Goal: Information Seeking & Learning: Learn about a topic

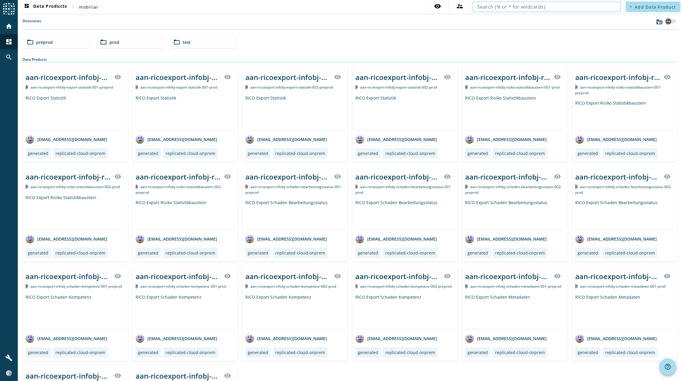
click at [527, 6] on input "text" at bounding box center [546, 6] width 139 height 7
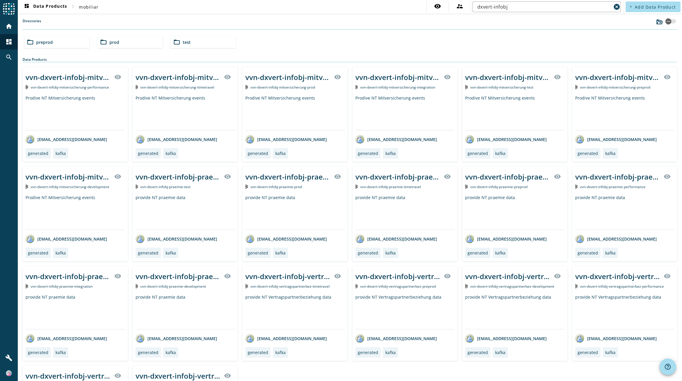
click at [66, 44] on div "folder_open preprod" at bounding box center [56, 42] width 65 height 12
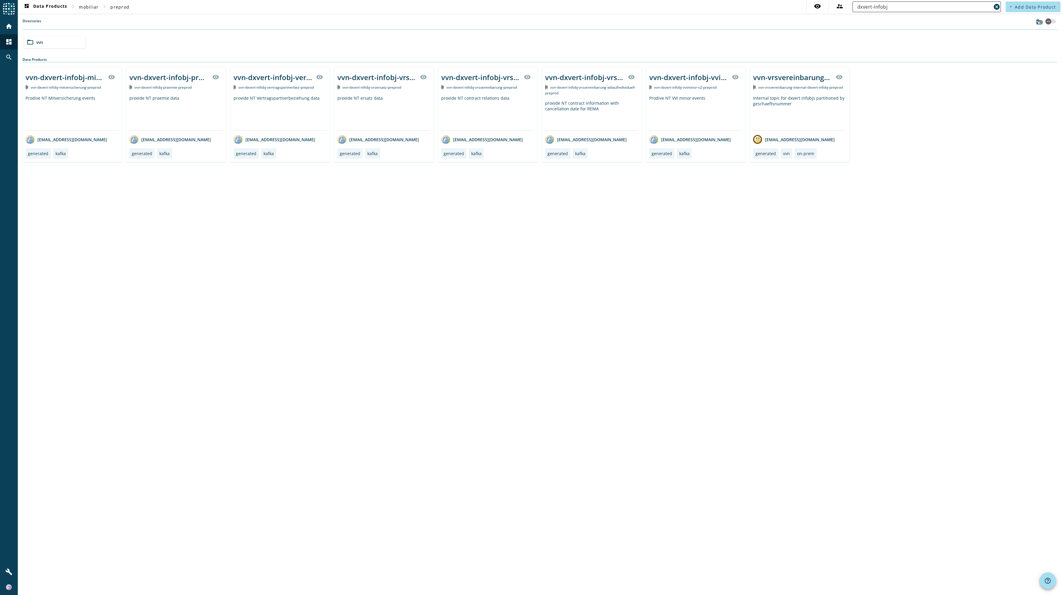
click at [682, 7] on input "dxvert-infobj" at bounding box center [924, 6] width 134 height 7
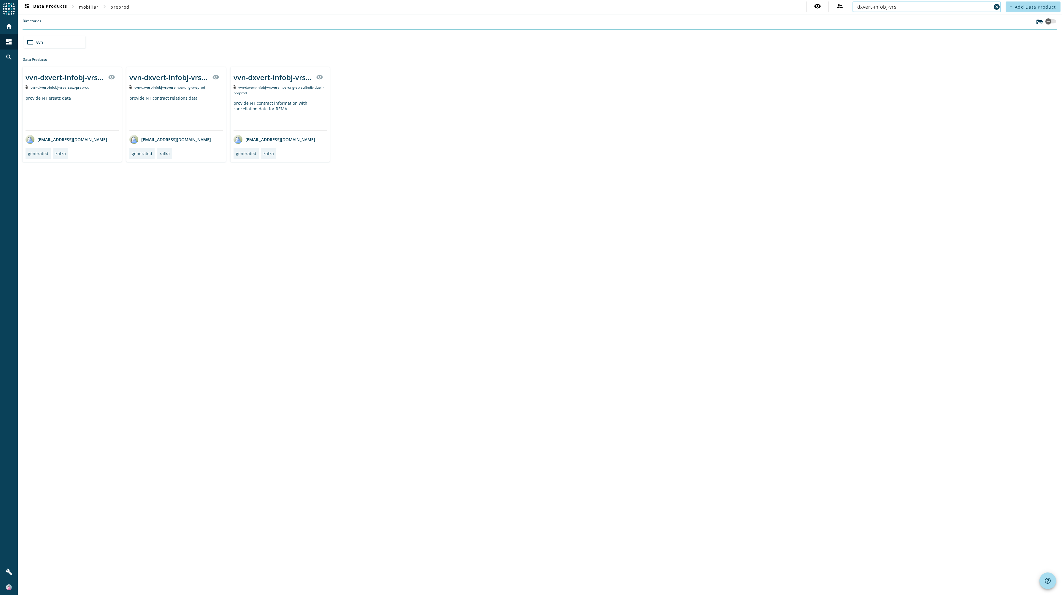
type input "dxvert-infobj-vrs"
click at [176, 101] on div "provide NT contract relations data" at bounding box center [175, 112] width 93 height 35
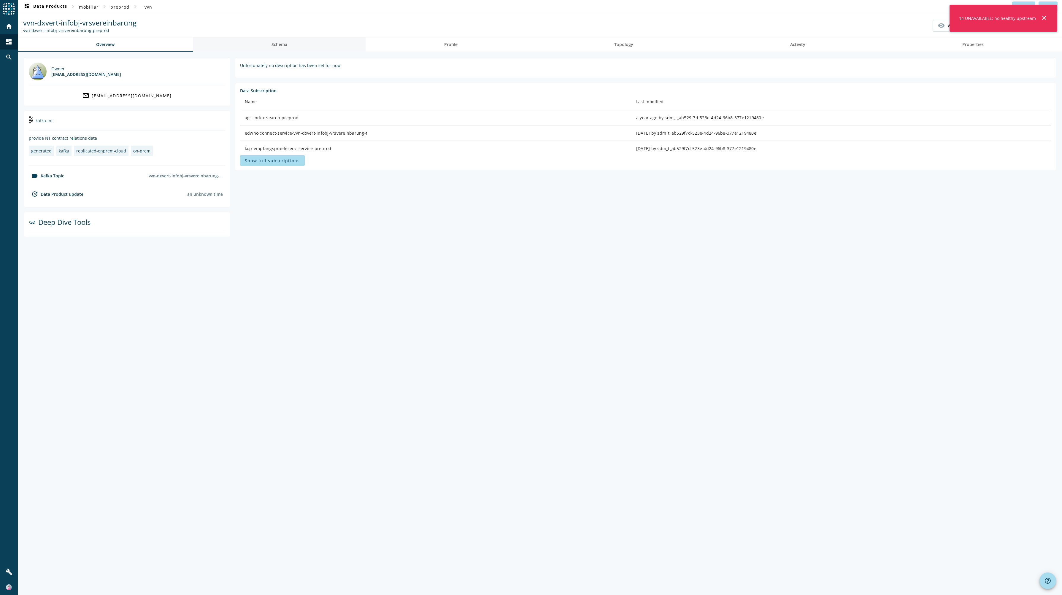
click at [287, 41] on span "Schema" at bounding box center [279, 44] width 16 height 14
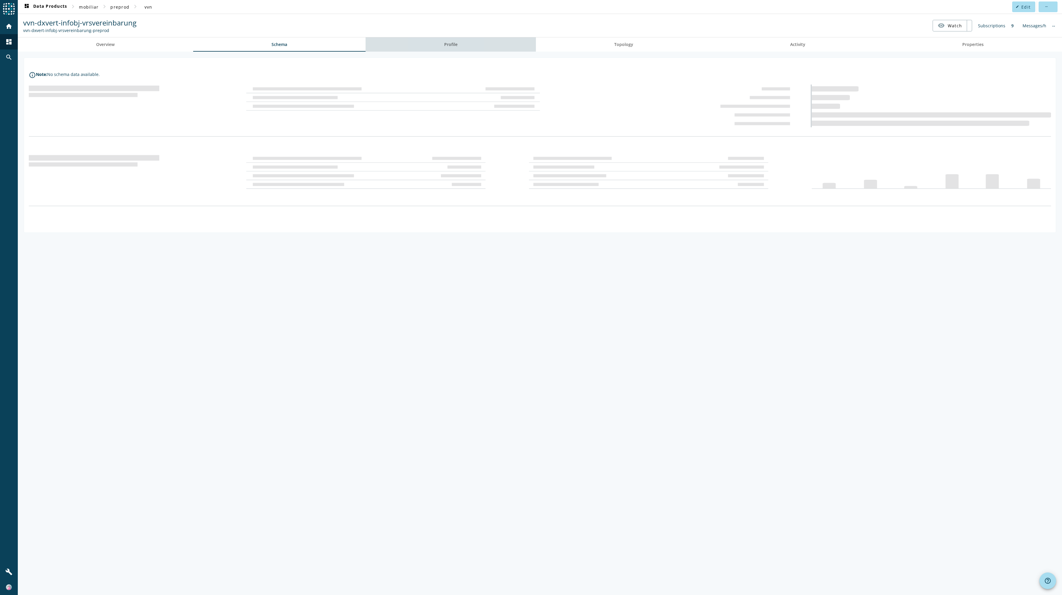
click at [435, 43] on link "Profile" at bounding box center [450, 44] width 170 height 14
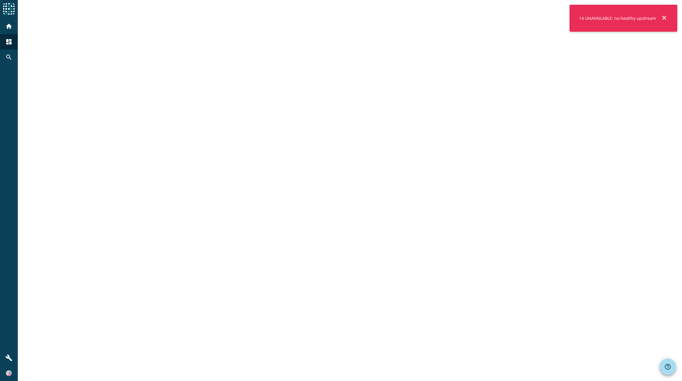
click at [664, 17] on mat-icon "close" at bounding box center [664, 17] width 7 height 7
click at [664, 18] on mat-icon "close" at bounding box center [664, 17] width 7 height 7
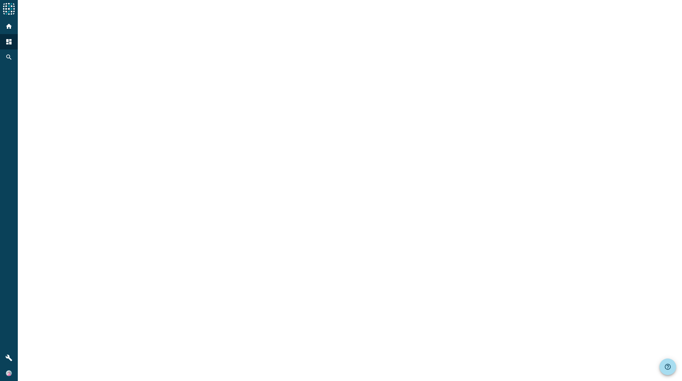
click at [325, 124] on div at bounding box center [350, 190] width 664 height 381
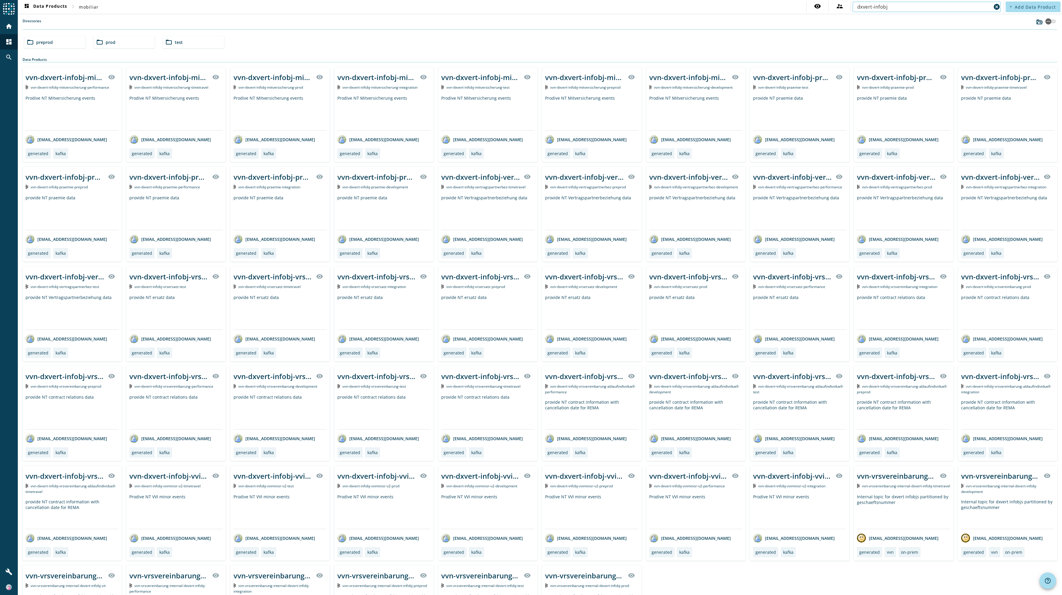
drag, startPoint x: 889, startPoint y: 6, endPoint x: 848, endPoint y: 6, distance: 40.3
click at [682, 6] on div "dxvert-infobj cancel" at bounding box center [926, 6] width 148 height 11
paste input "5f58ce6a-aa07-400f-b112-8b644040000a"
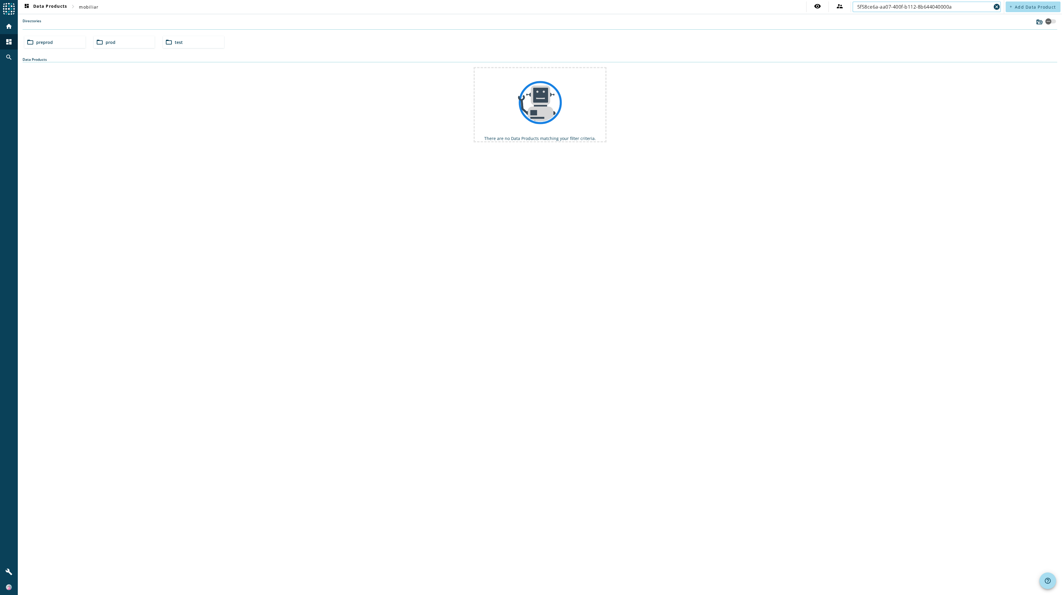
type input "5f58ce6a-aa07-400f-b112-8b644040000a"
click at [682, 6] on mat-icon "cancel" at bounding box center [996, 6] width 7 height 7
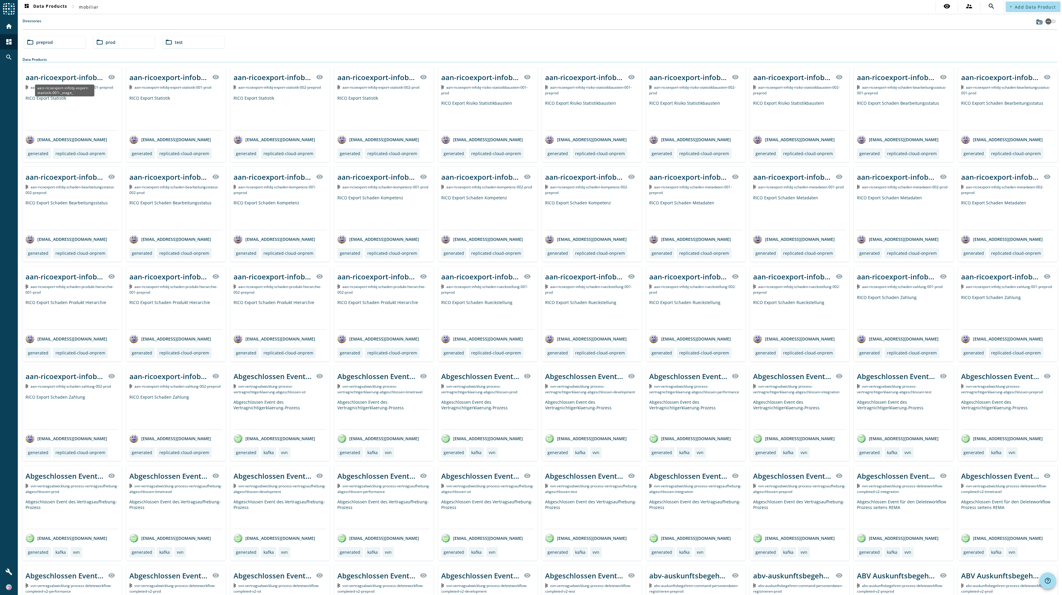
click at [65, 76] on div "aan-ricoexport-infobj-export-statistik-001-_stage_" at bounding box center [65, 77] width 79 height 10
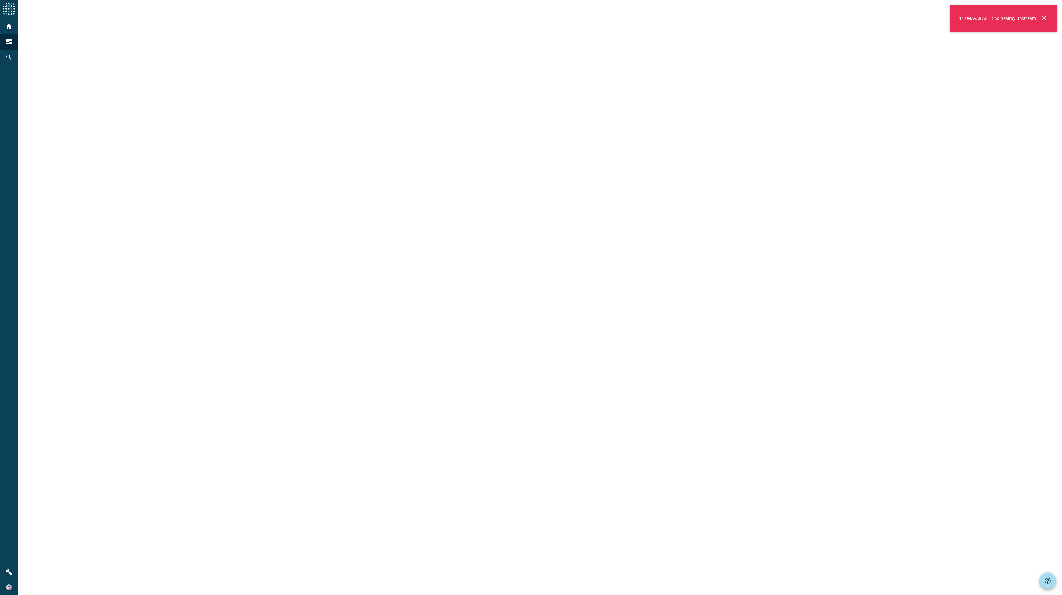
click at [1038, 23] on div "14 UNAVAILABLE: no healthy upstream close" at bounding box center [1003, 18] width 108 height 27
click at [1042, 19] on mat-icon "close" at bounding box center [1043, 17] width 7 height 7
click at [1044, 18] on mat-icon "close" at bounding box center [1043, 17] width 7 height 7
click at [1044, 17] on mat-icon "close" at bounding box center [1043, 17] width 7 height 7
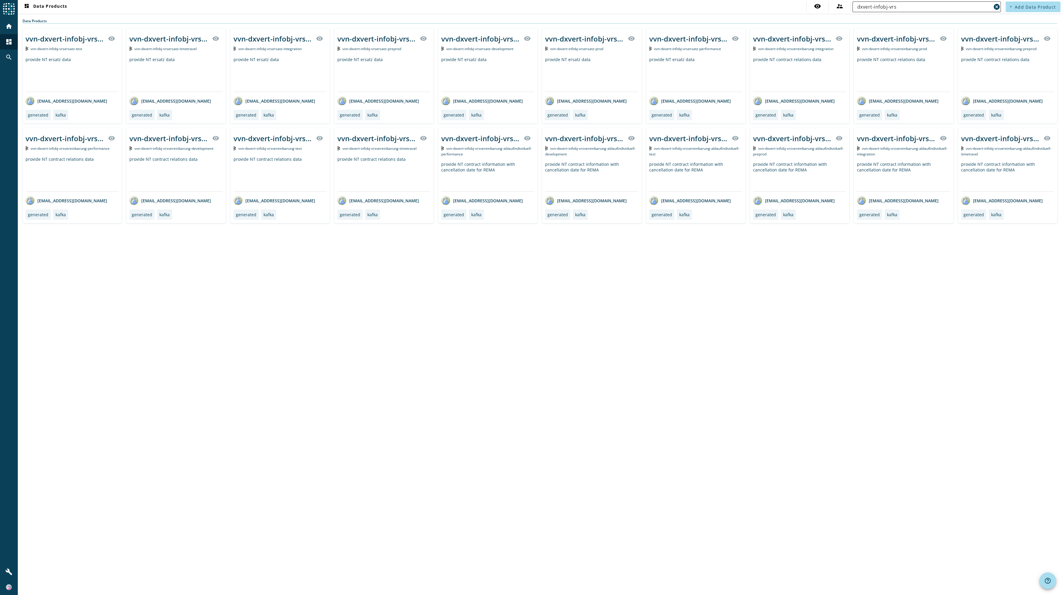
click at [953, 10] on input "dxvert-infobj-vrs" at bounding box center [924, 6] width 134 height 7
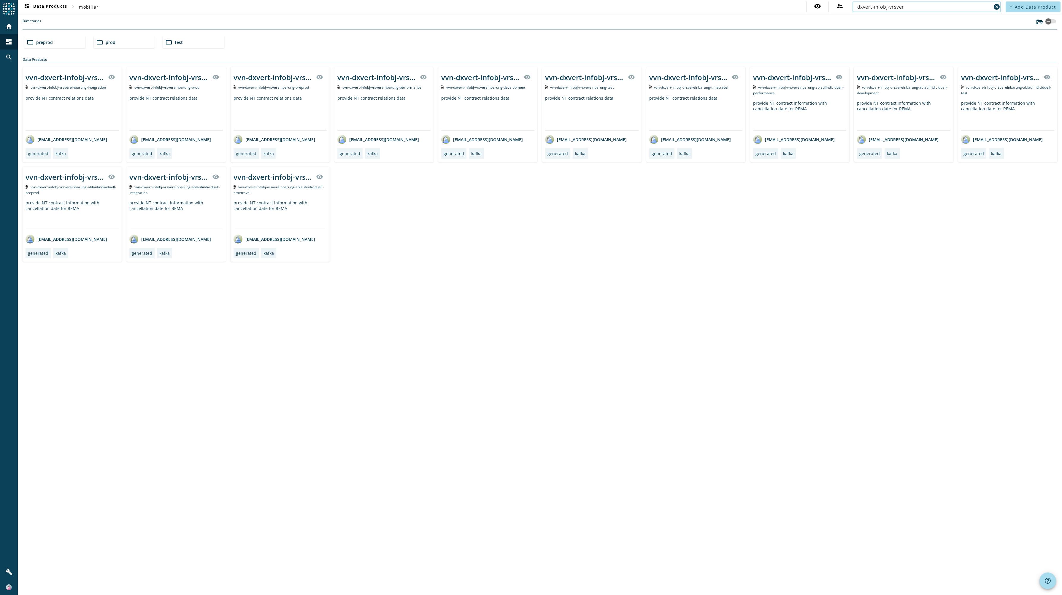
type input "dxvert-infobj-vrsver"
click at [169, 44] on mat-icon "folder_open" at bounding box center [168, 42] width 7 height 7
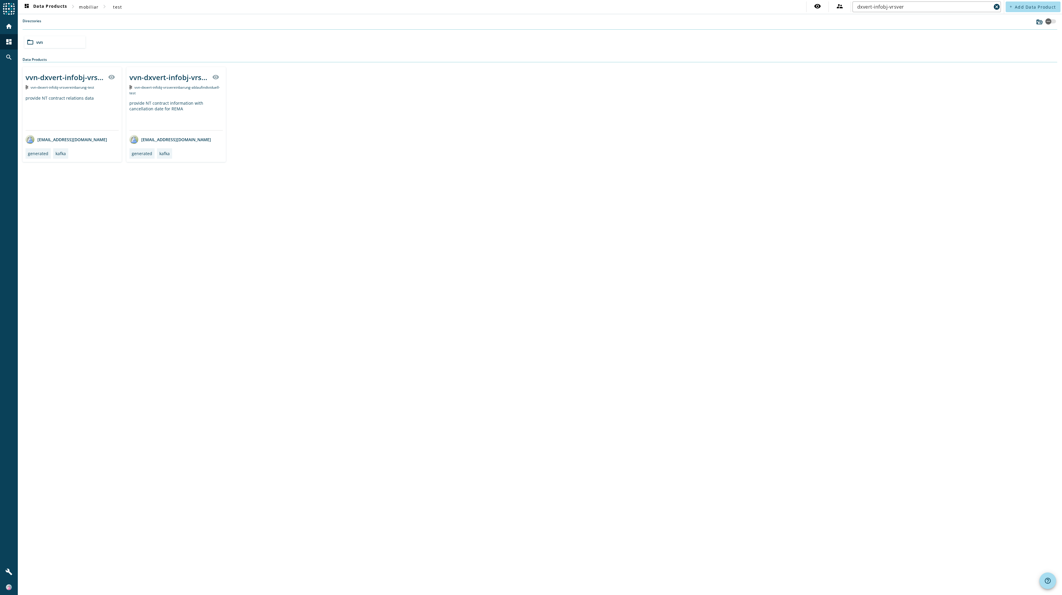
click at [66, 98] on div "provide NT contract relations data" at bounding box center [72, 112] width 93 height 35
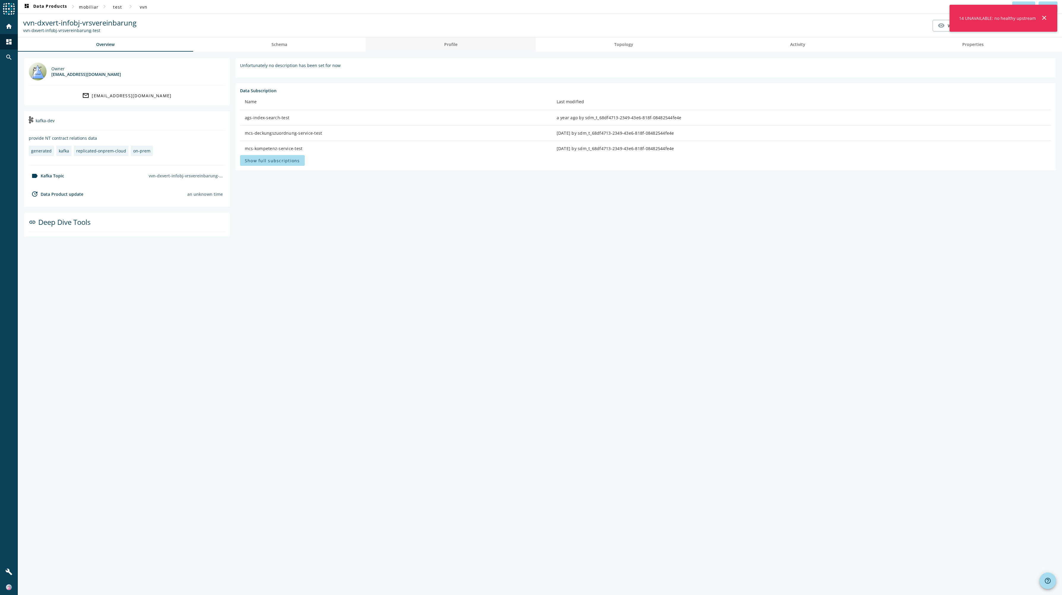
click at [462, 44] on link "Profile" at bounding box center [450, 44] width 170 height 14
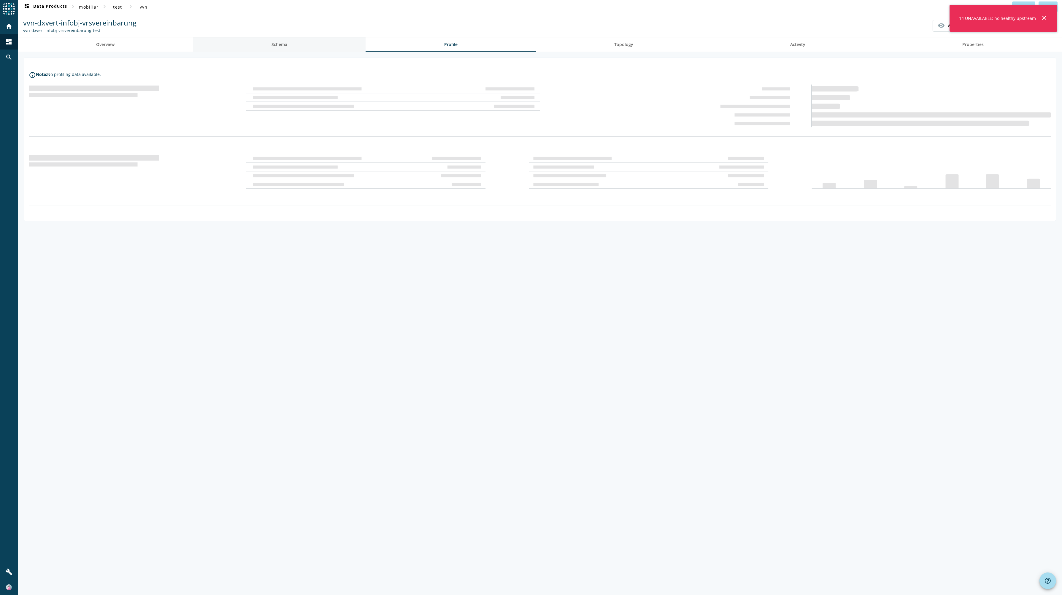
click at [280, 39] on span "Schema" at bounding box center [279, 44] width 16 height 14
